Goal: Navigation & Orientation: Find specific page/section

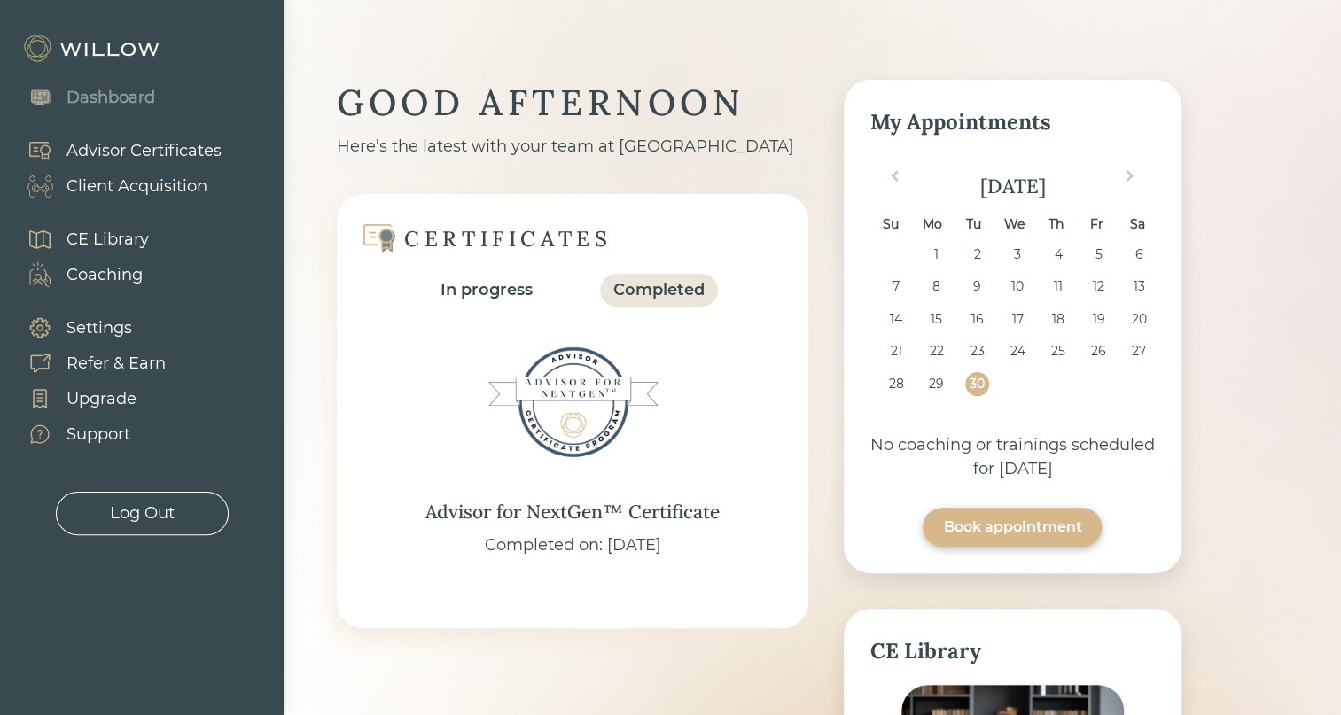
click at [140, 191] on div "Client Acquisition" at bounding box center [136, 187] width 141 height 24
